Goal: Leave review/rating: Leave review/rating

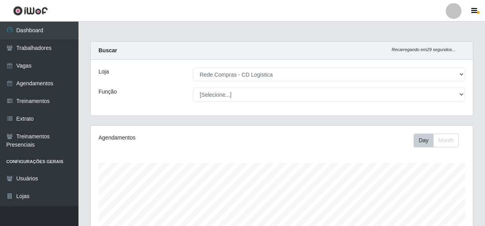
select select "429"
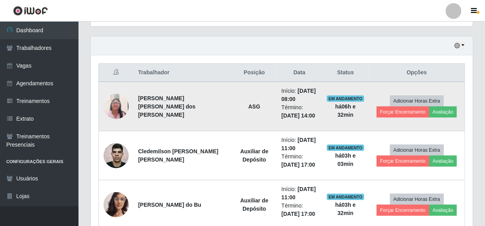
scroll to position [163, 383]
click at [434, 110] on button "Avaliação" at bounding box center [444, 111] width 28 height 11
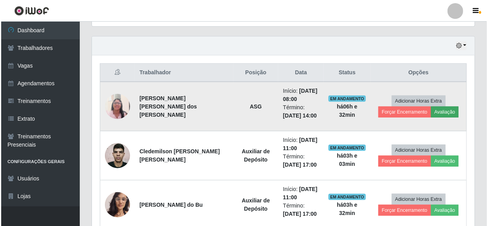
scroll to position [163, 379]
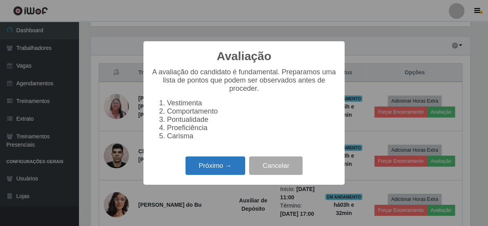
click at [218, 169] on button "Próximo →" at bounding box center [215, 165] width 60 height 18
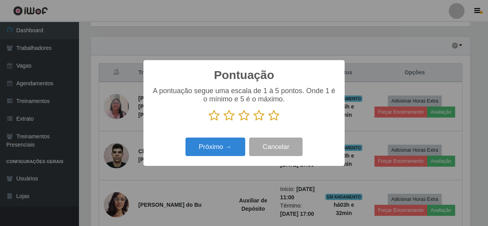
scroll to position [392613, 392396]
click at [278, 115] on icon at bounding box center [273, 116] width 11 height 12
click at [268, 121] on input "radio" at bounding box center [268, 121] width 0 height 0
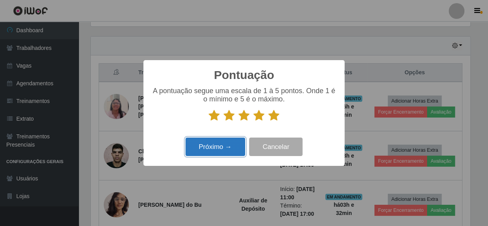
click at [226, 145] on button "Próximo →" at bounding box center [215, 146] width 60 height 18
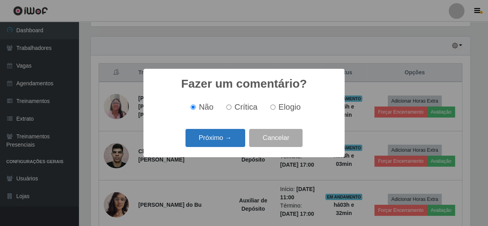
click at [226, 142] on button "Próximo →" at bounding box center [215, 138] width 60 height 18
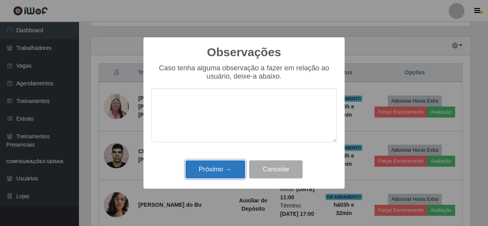
click at [221, 165] on button "Próximo →" at bounding box center [215, 169] width 60 height 18
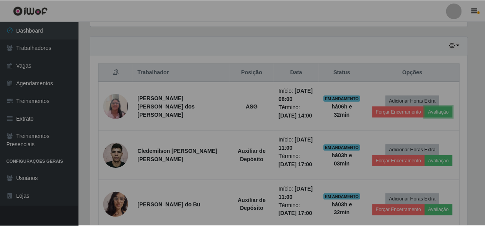
scroll to position [163, 383]
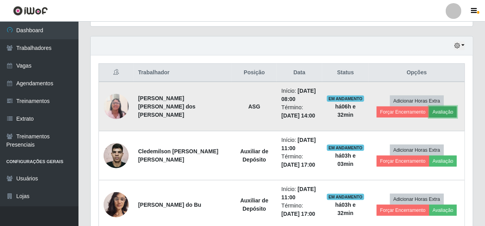
click at [446, 112] on button "Avaliação" at bounding box center [444, 111] width 28 height 11
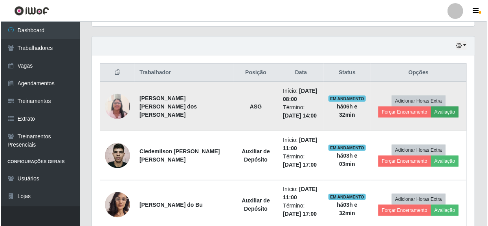
scroll to position [163, 379]
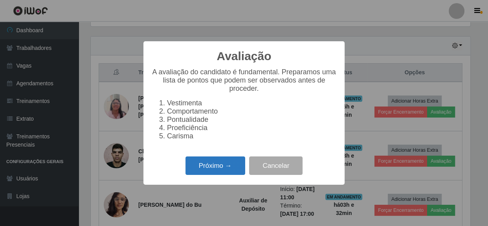
click at [228, 175] on button "Próximo →" at bounding box center [215, 165] width 60 height 18
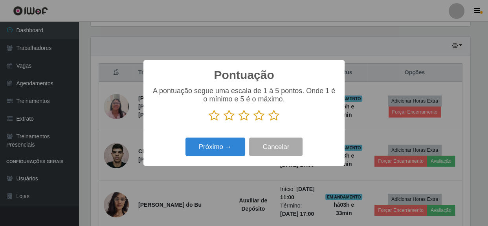
click at [276, 118] on icon at bounding box center [273, 116] width 11 height 12
click at [268, 121] on input "radio" at bounding box center [268, 121] width 0 height 0
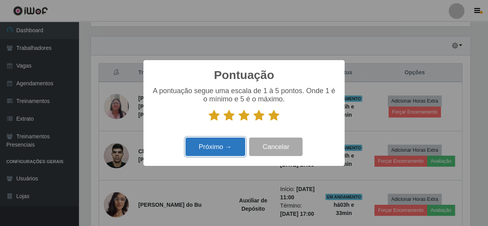
click at [234, 148] on button "Próximo →" at bounding box center [215, 146] width 60 height 18
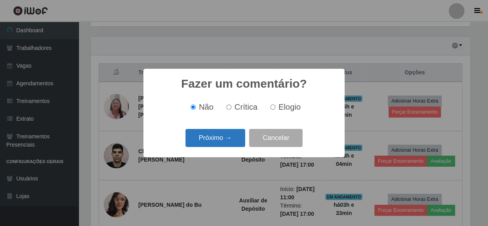
click at [230, 141] on button "Próximo →" at bounding box center [215, 138] width 60 height 18
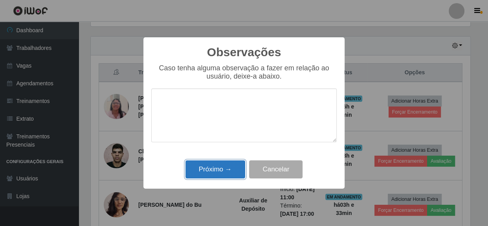
click at [223, 176] on button "Próximo →" at bounding box center [215, 169] width 60 height 18
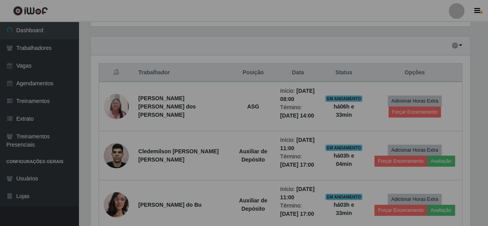
scroll to position [163, 383]
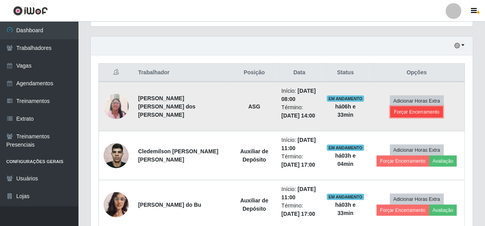
click at [405, 114] on button "Forçar Encerramento" at bounding box center [417, 111] width 53 height 11
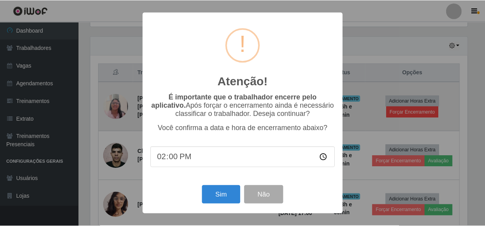
scroll to position [163, 379]
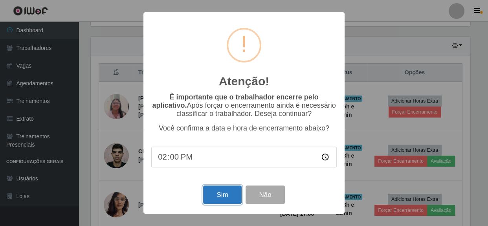
click at [225, 198] on button "Sim" at bounding box center [222, 194] width 38 height 18
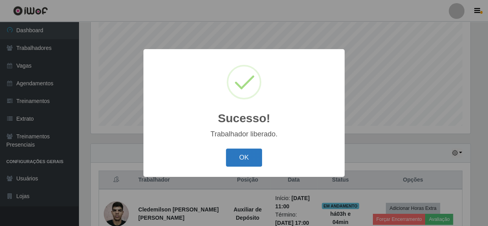
click at [245, 163] on button "OK" at bounding box center [244, 157] width 37 height 18
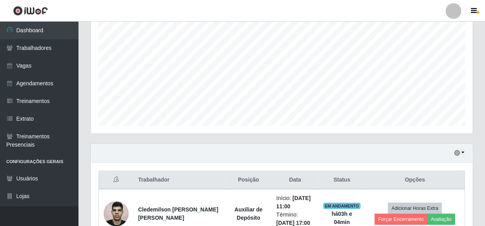
scroll to position [163, 383]
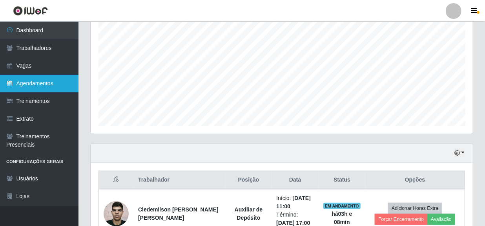
click at [28, 83] on link "Agendamentos" at bounding box center [39, 84] width 79 height 18
